Goal: Information Seeking & Learning: Learn about a topic

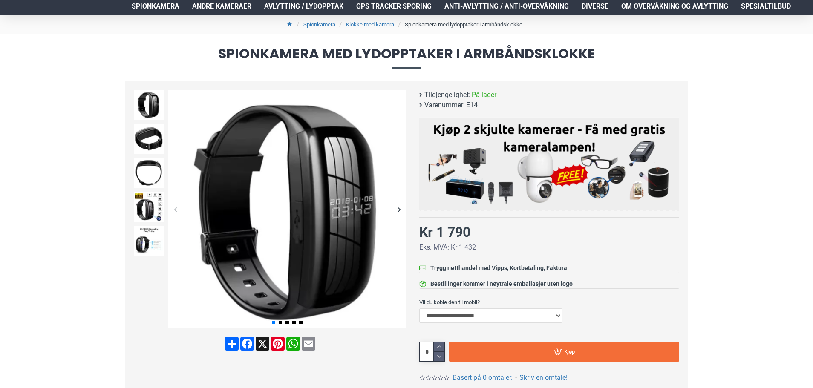
scroll to position [85, 0]
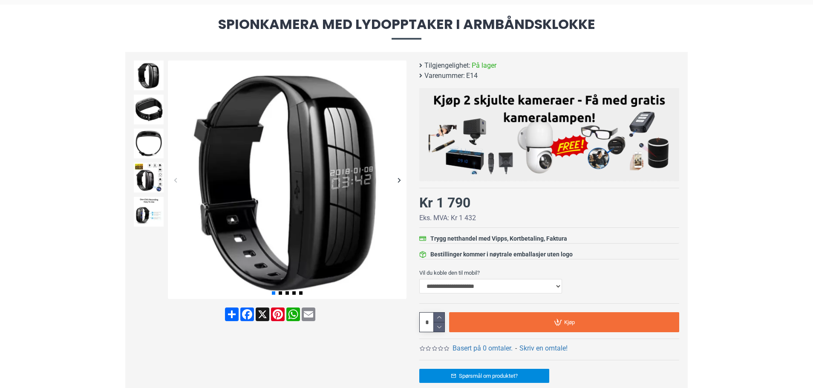
drag, startPoint x: 6, startPoint y: 87, endPoint x: 11, endPoint y: 79, distance: 9.2
click at [144, 116] on img at bounding box center [149, 110] width 30 height 30
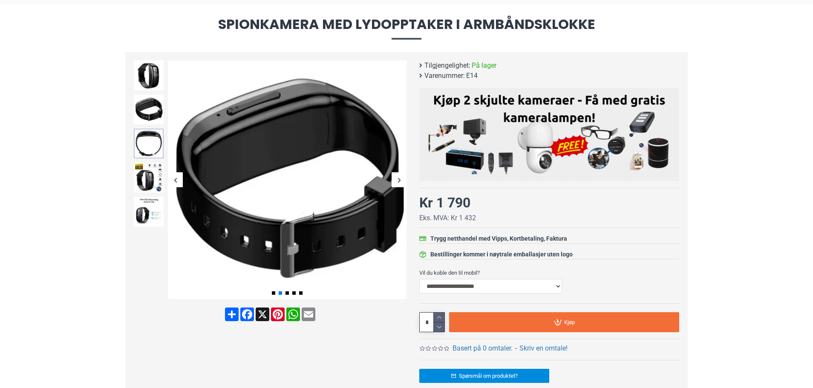
click at [147, 136] on img at bounding box center [149, 144] width 30 height 30
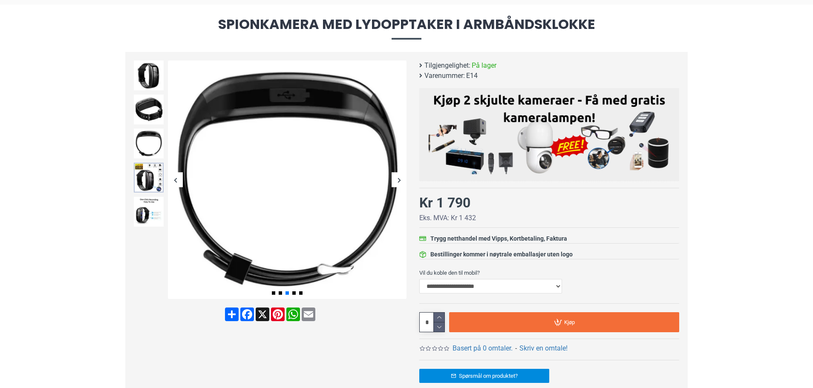
click at [149, 165] on img at bounding box center [149, 178] width 30 height 30
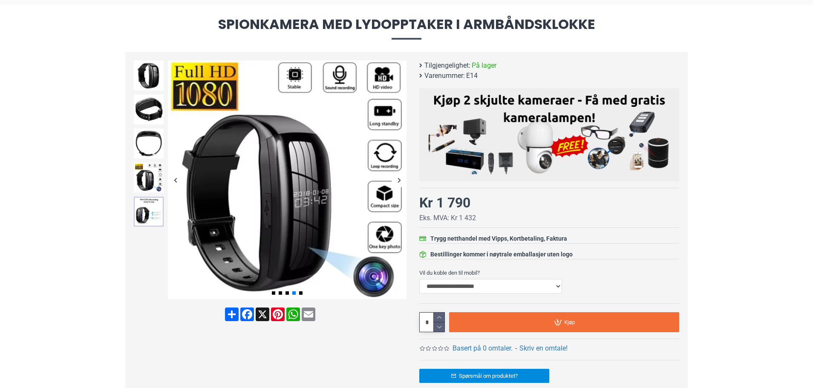
click at [149, 214] on img at bounding box center [149, 212] width 30 height 30
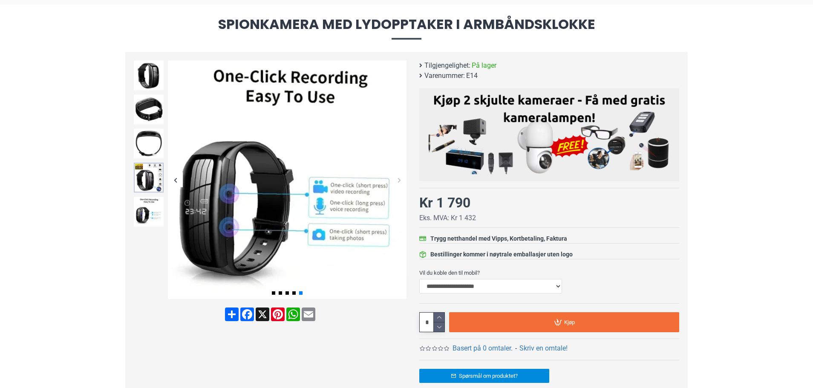
click at [151, 188] on img at bounding box center [149, 178] width 30 height 30
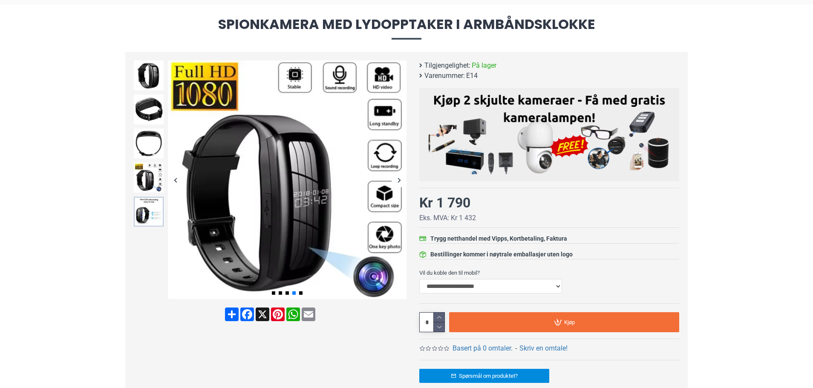
click at [145, 217] on img at bounding box center [149, 212] width 30 height 30
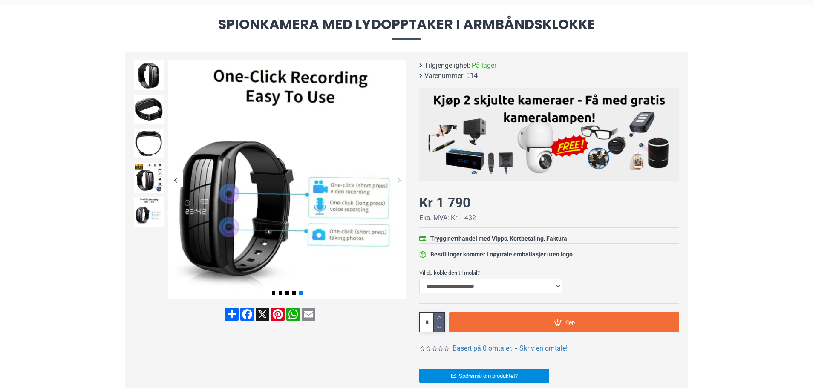
drag, startPoint x: 34, startPoint y: 148, endPoint x: 38, endPoint y: 144, distance: 6.0
click at [139, 79] on img at bounding box center [149, 76] width 30 height 30
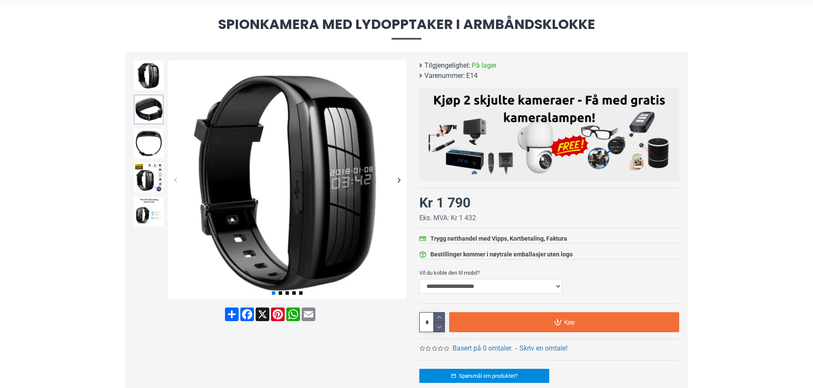
click at [148, 108] on img at bounding box center [149, 110] width 30 height 30
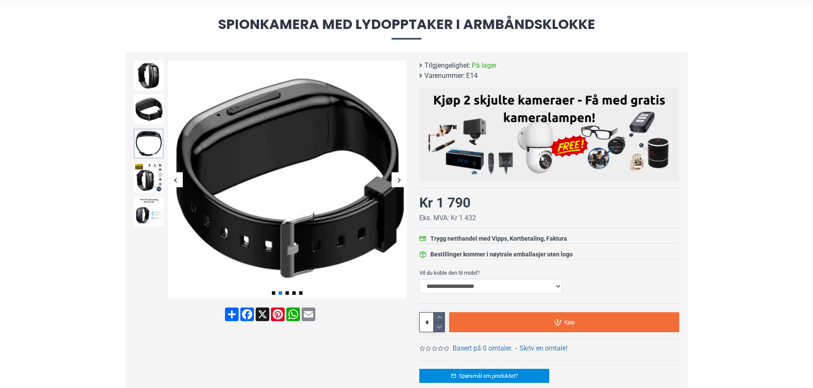
click at [150, 151] on img at bounding box center [149, 144] width 30 height 30
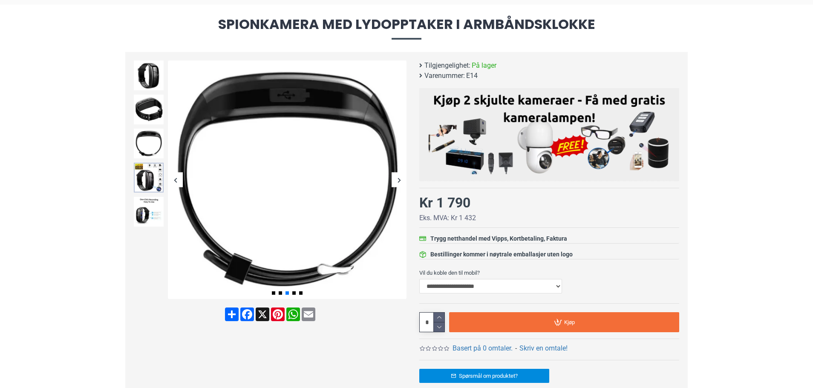
click at [155, 175] on img at bounding box center [149, 178] width 30 height 30
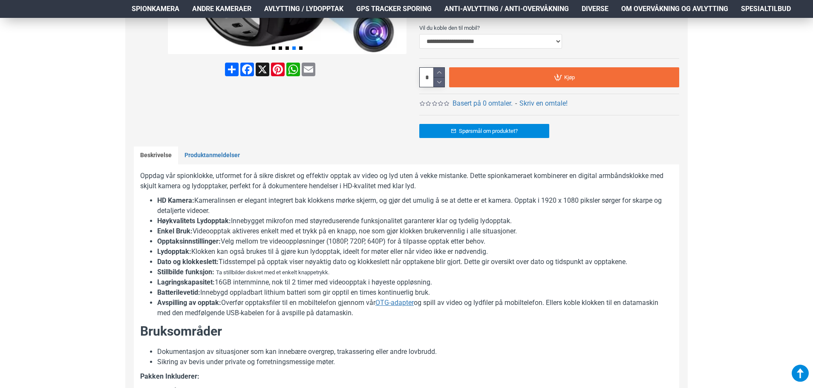
scroll to position [384, 0]
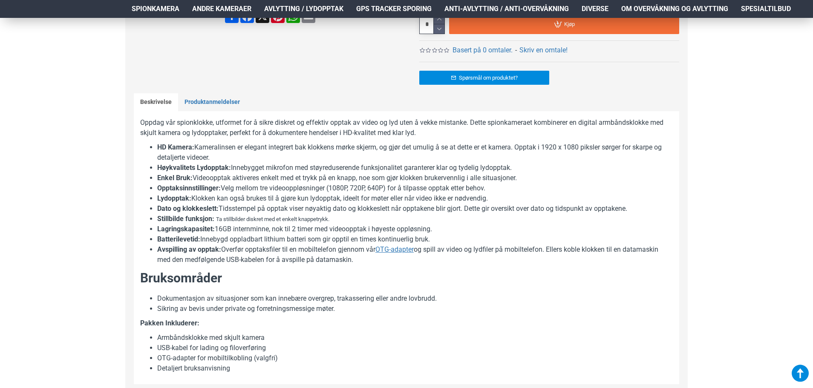
click at [84, 135] on div "Hjem Frakt 940 99 099 Logg Inn Registrere Konto Handlevogn 0 0 produkt(er) - Kr…" at bounding box center [406, 244] width 813 height 1220
click at [84, 133] on div "Hjem Frakt 940 99 099 Logg Inn Registrere Konto Handlevogn 0 0 produkt(er) - Kr…" at bounding box center [406, 244] width 813 height 1220
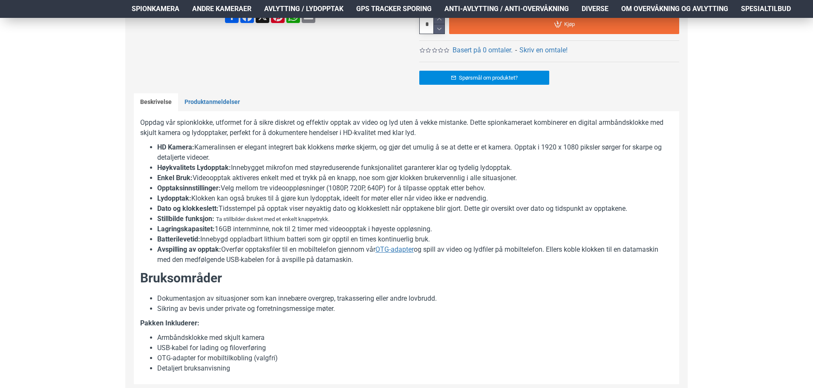
click at [84, 133] on div "Hjem Frakt 940 99 099 Logg Inn Registrere Konto Handlevogn 0 0 produkt(er) - Kr…" at bounding box center [406, 244] width 813 height 1220
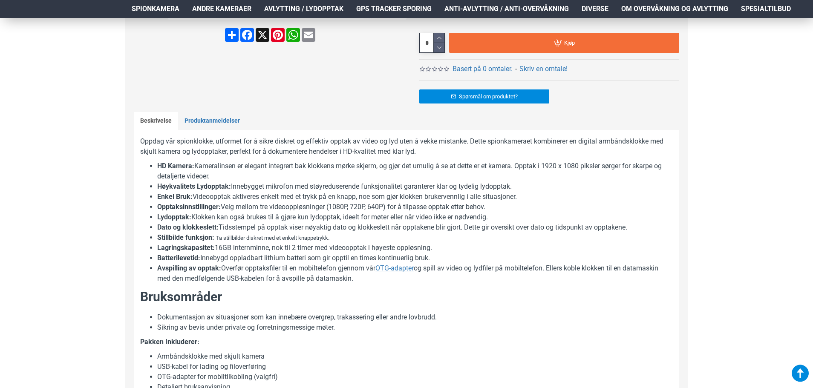
scroll to position [341, 0]
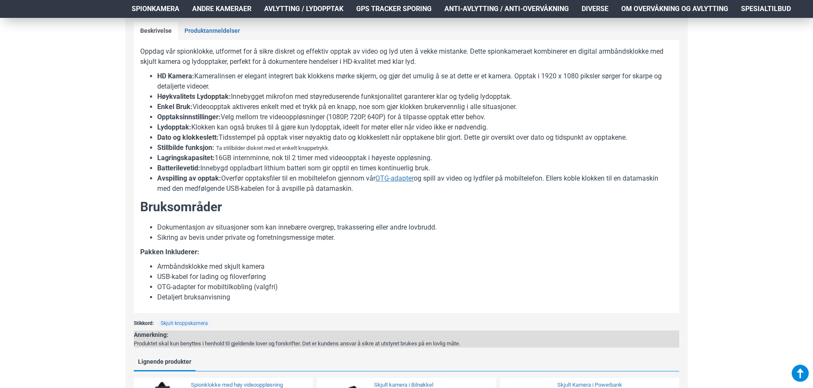
scroll to position [469, 0]
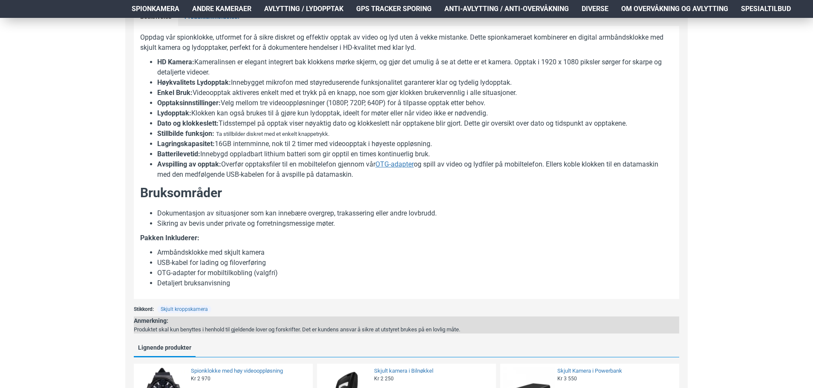
click at [500, 211] on li "Dokumentasjon av situasjoner som kan innebære overgrep, trakassering eller andr…" at bounding box center [415, 213] width 516 height 10
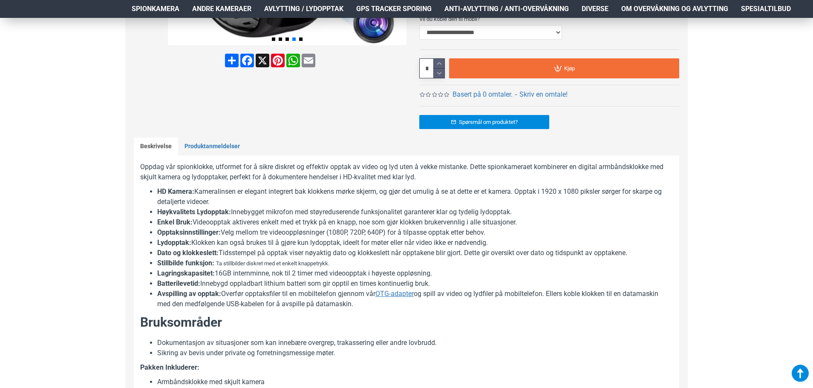
scroll to position [43, 0]
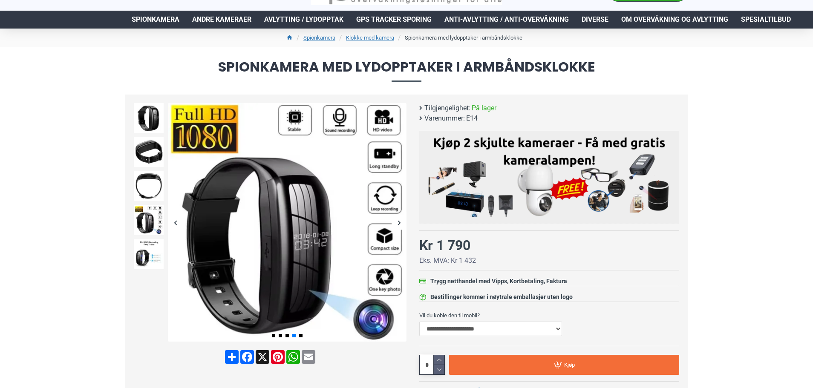
click at [1, 77] on h1 "Spionkamera med lydopptaker i armbåndsklokke" at bounding box center [406, 70] width 813 height 47
click at [26, 78] on h1 "Spionkamera med lydopptaker i armbåndsklokke" at bounding box center [406, 70] width 813 height 47
click at [36, 78] on h1 "Spionkamera med lydopptaker i armbåndsklokke" at bounding box center [406, 70] width 813 height 47
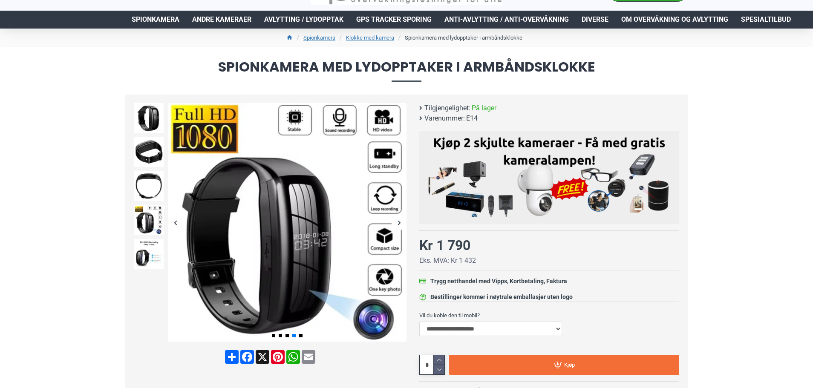
click at [36, 78] on h1 "Spionkamera med lydopptaker i armbåndsklokke" at bounding box center [406, 70] width 813 height 47
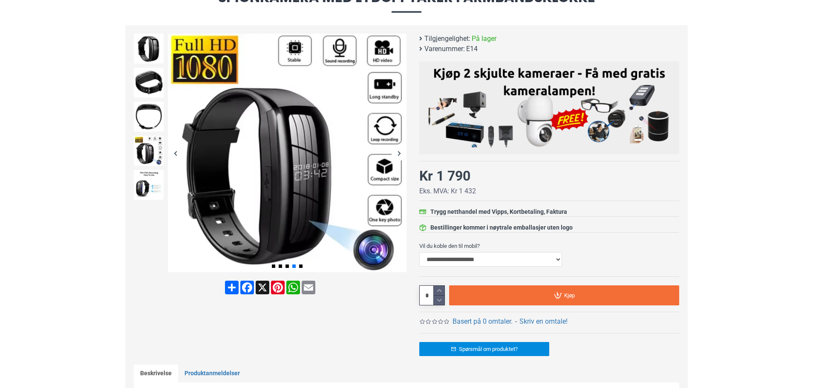
scroll to position [128, 0]
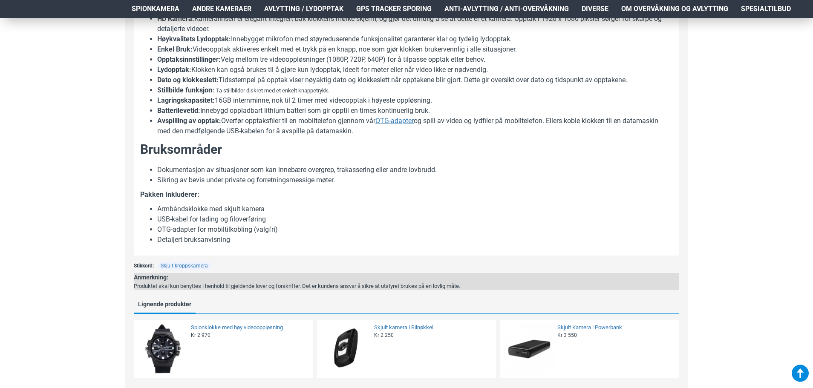
scroll to position [597, 0]
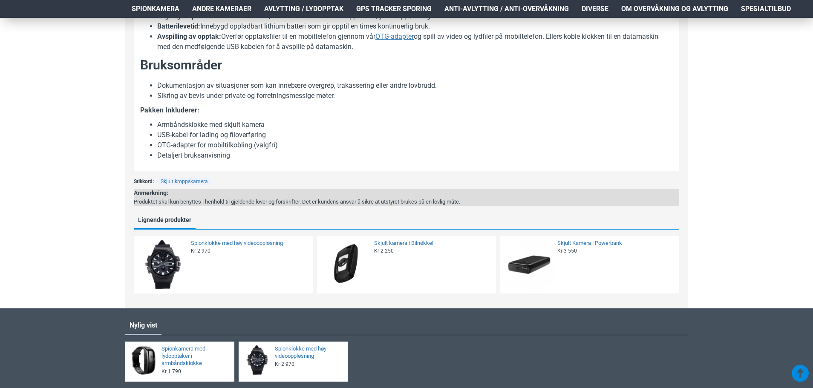
click at [36, 78] on div "Hjem Frakt 940 99 099 Logg Inn Registrere Konto Handlevogn 0 0 produkt(er) - Kr…" at bounding box center [406, 31] width 813 height 1220
click at [83, 106] on div "Hjem Frakt 940 99 099 Logg Inn Registrere Konto Handlevogn 0 0 produkt(er) - Kr…" at bounding box center [406, 31] width 813 height 1220
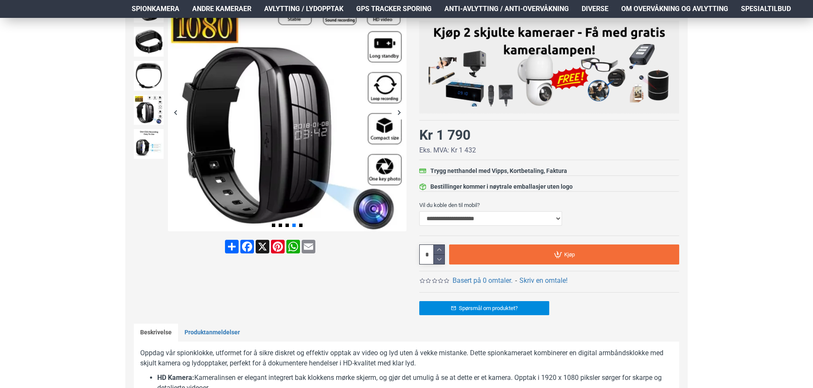
scroll to position [0, 0]
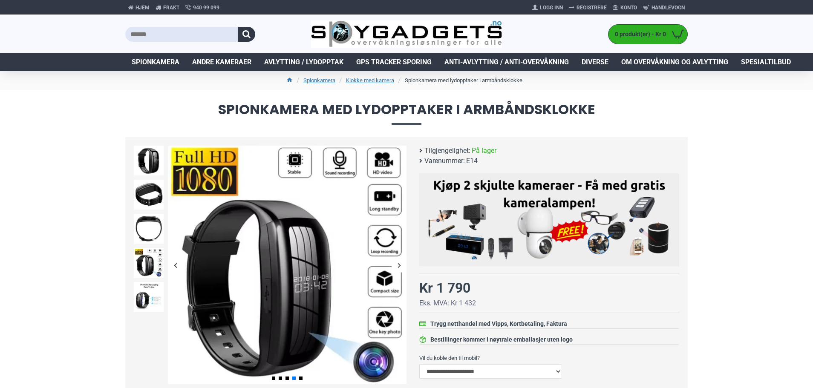
click at [1, 109] on h1 "Spionkamera med lydopptaker i armbåndsklokke" at bounding box center [406, 113] width 813 height 47
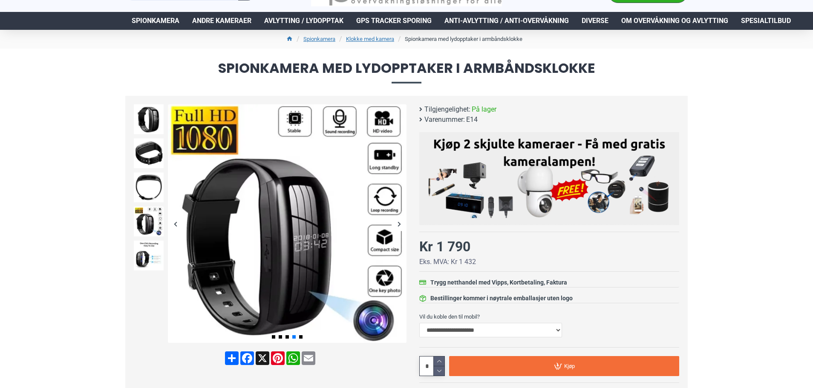
scroll to position [43, 0]
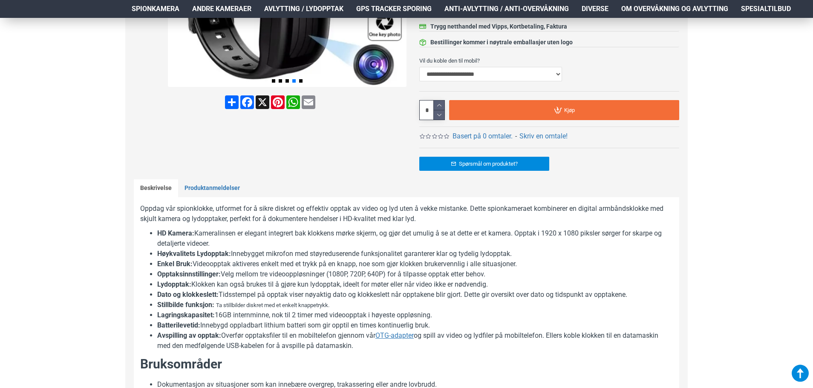
scroll to position [298, 0]
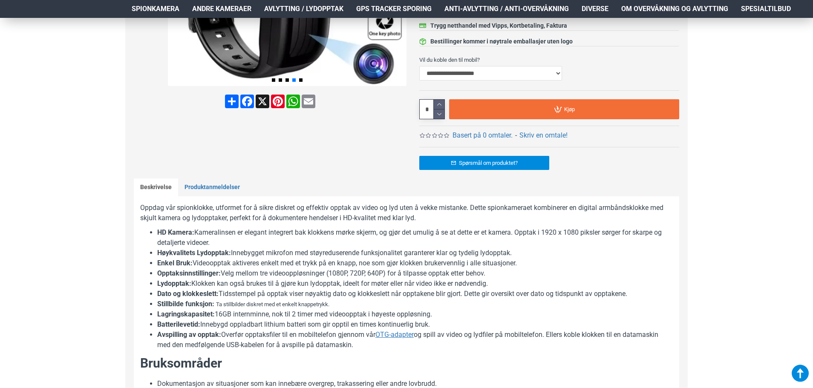
click at [32, 104] on div "Hjem Frakt 940 99 099 Logg Inn Registrere Konto Handlevogn 0 0 produkt(er) - Kr…" at bounding box center [406, 330] width 813 height 1220
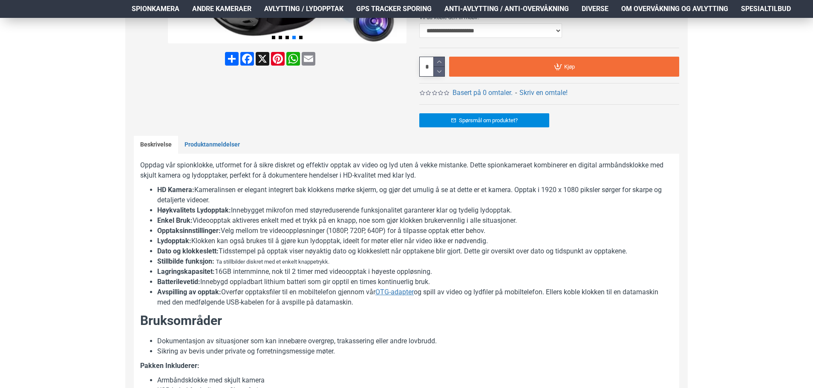
click at [32, 104] on div "Hjem Frakt 940 99 099 Logg Inn Registrere Konto Handlevogn 0 0 produkt(er) - Kr…" at bounding box center [406, 287] width 813 height 1220
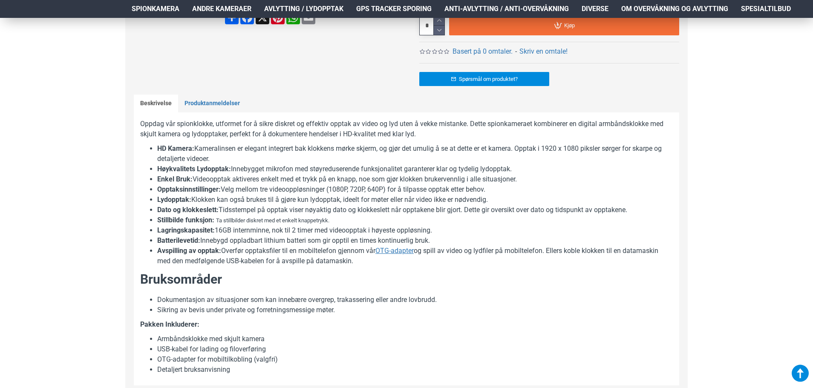
scroll to position [384, 0]
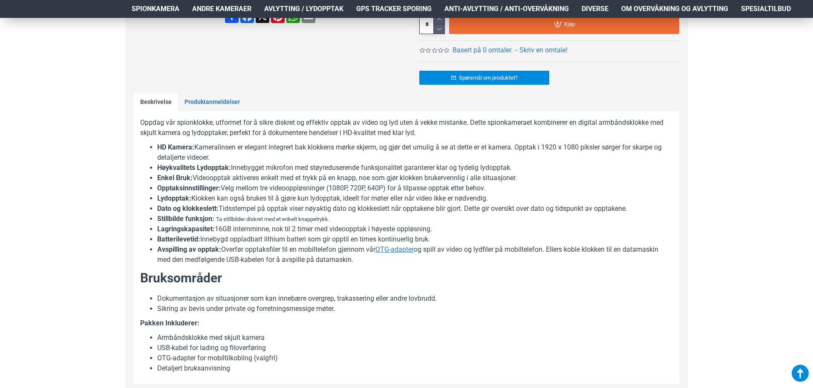
click at [32, 104] on div "Hjem Frakt 940 99 099 Logg Inn Registrere Konto Handlevogn 0 0 produkt(er) - Kr…" at bounding box center [406, 244] width 813 height 1220
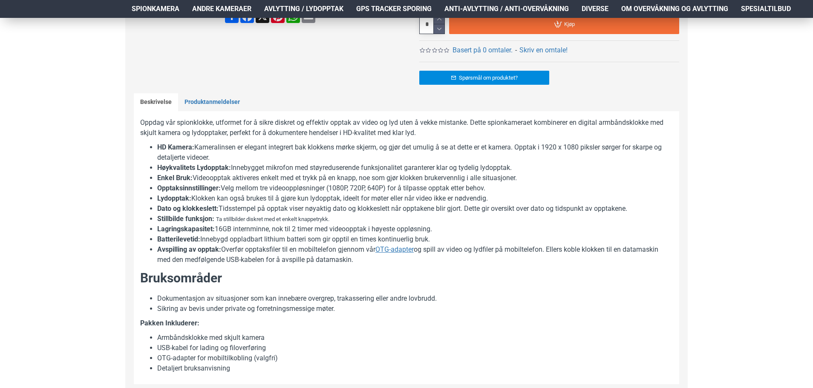
click at [32, 104] on div "Hjem Frakt 940 99 099 Logg Inn Registrere Konto Handlevogn 0 0 produkt(er) - Kr…" at bounding box center [406, 244] width 813 height 1220
click at [74, 142] on div "Hjem Frakt 940 99 099 Logg Inn Registrere Konto Handlevogn 0 0 produkt(er) - Kr…" at bounding box center [406, 244] width 813 height 1220
click at [73, 139] on div "Hjem Frakt 940 99 099 Logg Inn Registrere Konto Handlevogn 0 0 produkt(er) - Kr…" at bounding box center [406, 244] width 813 height 1220
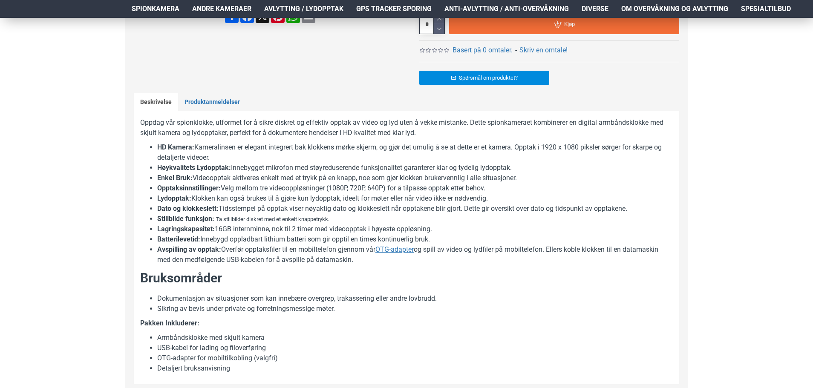
click at [73, 139] on div "Hjem Frakt 940 99 099 Logg Inn Registrere Konto Handlevogn 0 0 produkt(er) - Kr…" at bounding box center [406, 244] width 813 height 1220
click at [176, 107] on link "Beskrivelse" at bounding box center [156, 102] width 44 height 18
click at [189, 100] on link "Produktanmeldelser" at bounding box center [212, 102] width 68 height 18
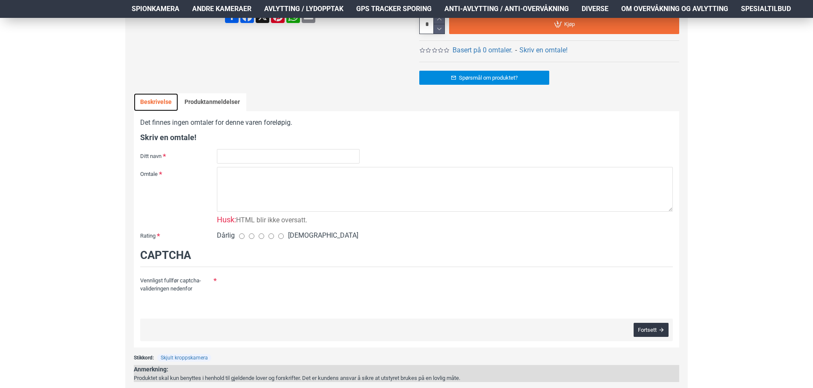
click at [167, 104] on link "Beskrivelse" at bounding box center [156, 102] width 44 height 18
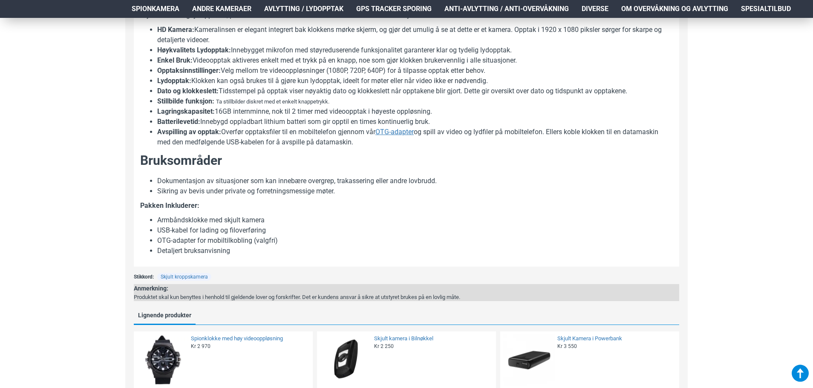
scroll to position [512, 0]
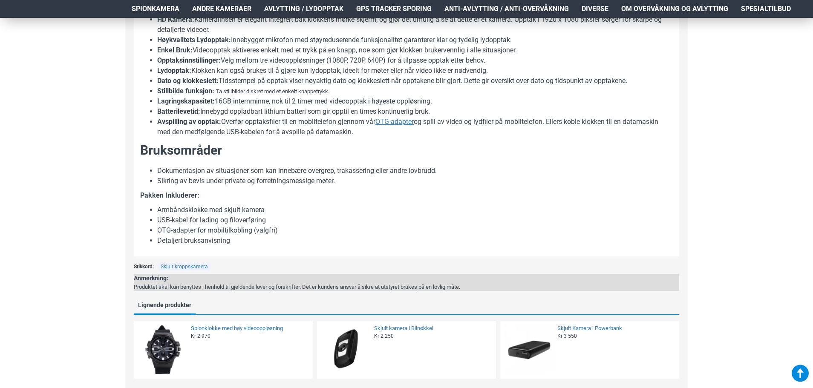
click at [522, 208] on li "Armbåndsklokke med skjult kamera" at bounding box center [415, 210] width 516 height 10
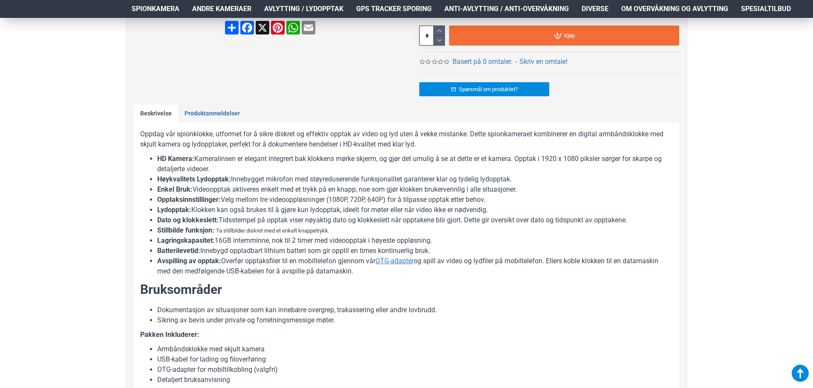
scroll to position [384, 0]
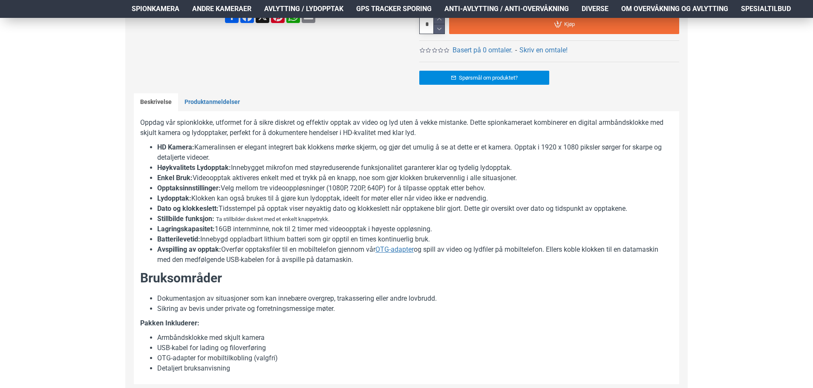
click at [75, 140] on div "Hjem Frakt 940 99 099 Logg Inn Registrere Konto Handlevogn 0 0 produkt(er) - Kr…" at bounding box center [406, 244] width 813 height 1220
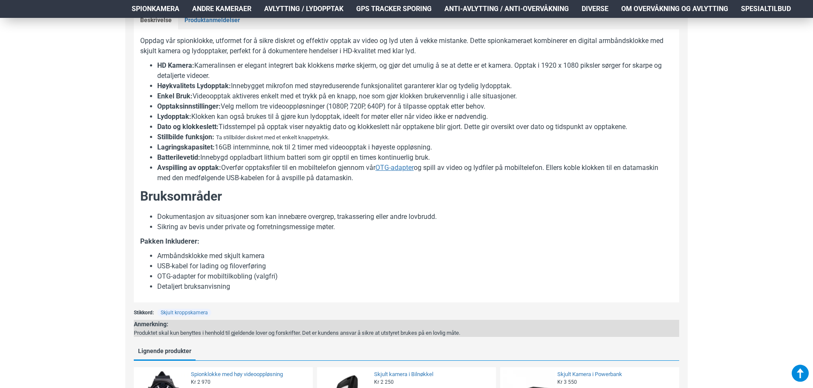
scroll to position [469, 0]
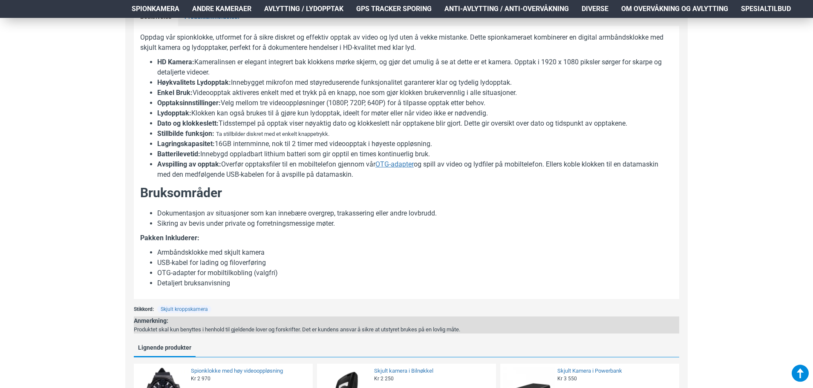
click at [79, 136] on div "Hjem Frakt 940 99 099 Logg Inn Registrere Konto Handlevogn 0 0 produkt(er) - Kr…" at bounding box center [406, 159] width 813 height 1220
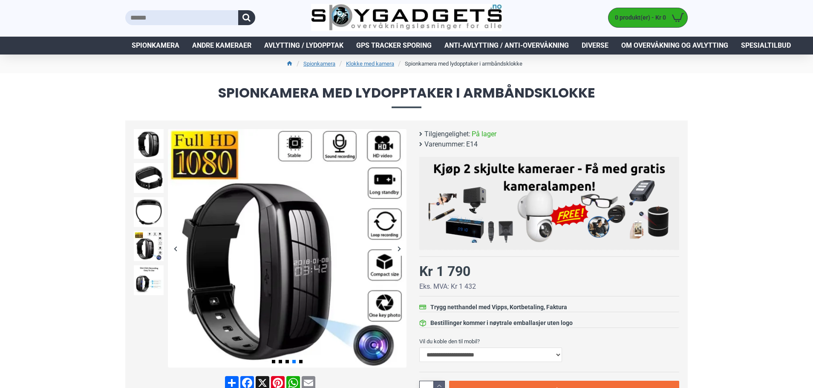
scroll to position [0, 0]
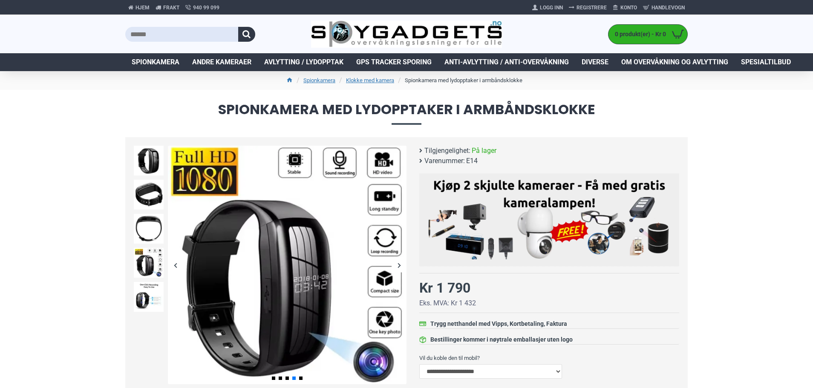
drag, startPoint x: 50, startPoint y: 112, endPoint x: 90, endPoint y: 90, distance: 45.8
click at [50, 112] on h1 "Spionkamera med lydopptaker i armbåndsklokke" at bounding box center [406, 113] width 813 height 47
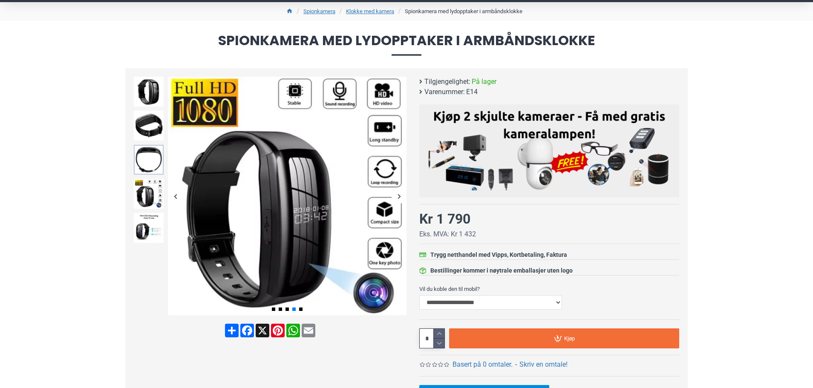
scroll to position [85, 0]
